Goal: Check status: Check status

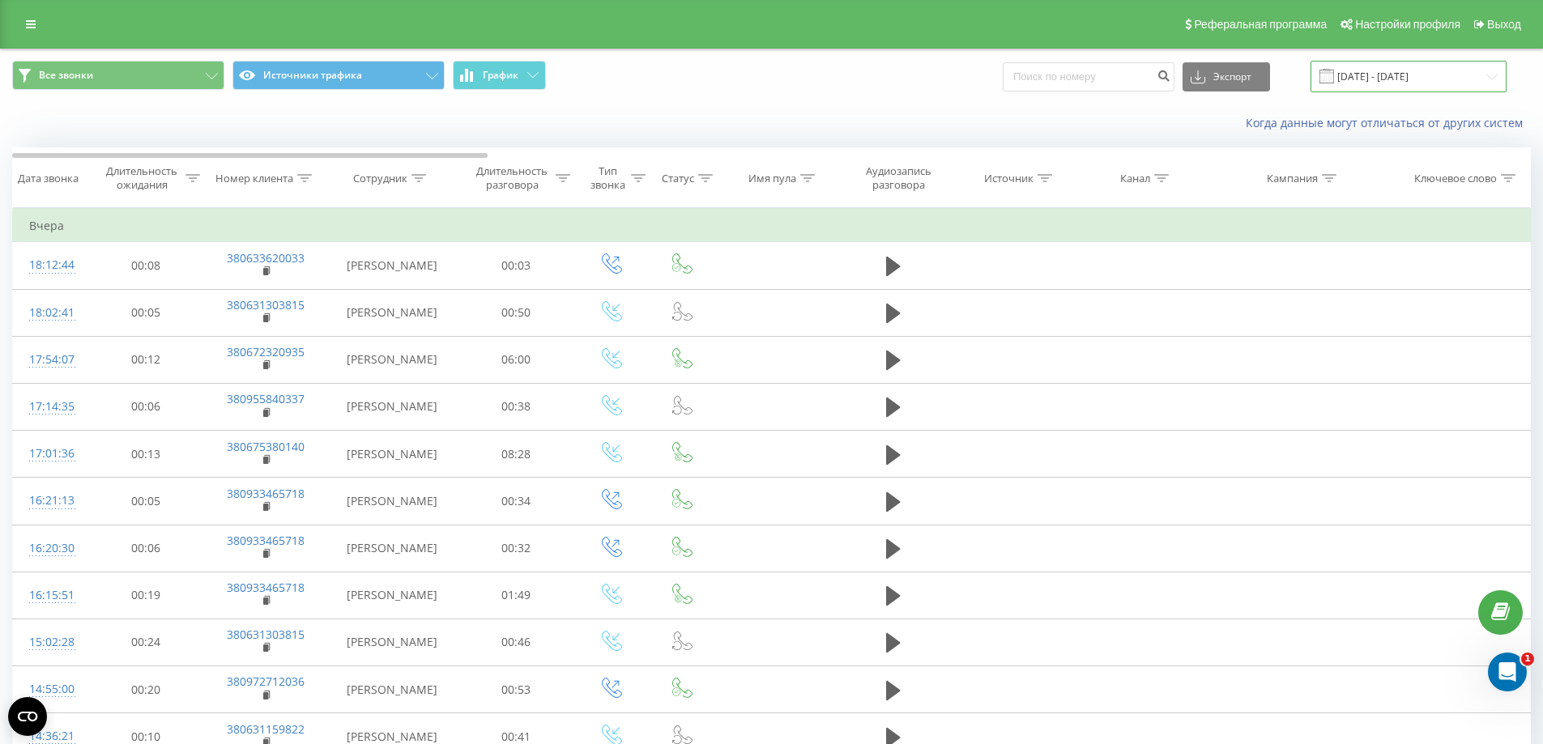
click at [814, 70] on input "[DATE] - [DATE]" at bounding box center [1408, 77] width 196 height 32
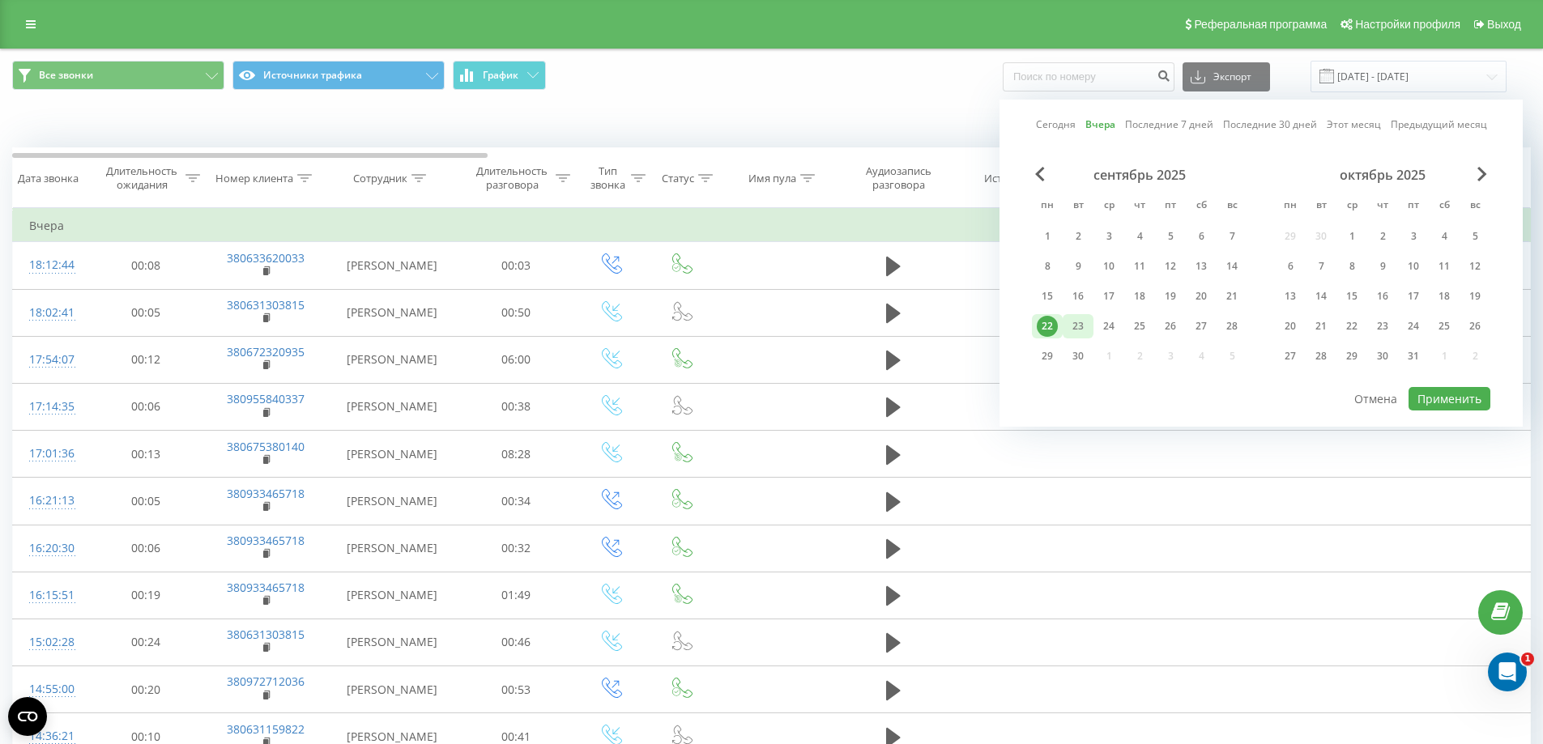
click at [814, 325] on div "23" at bounding box center [1077, 326] width 21 height 21
click at [814, 403] on button "Применить" at bounding box center [1449, 398] width 82 height 23
type input "[DATE] - [DATE]"
